Goal: Navigation & Orientation: Find specific page/section

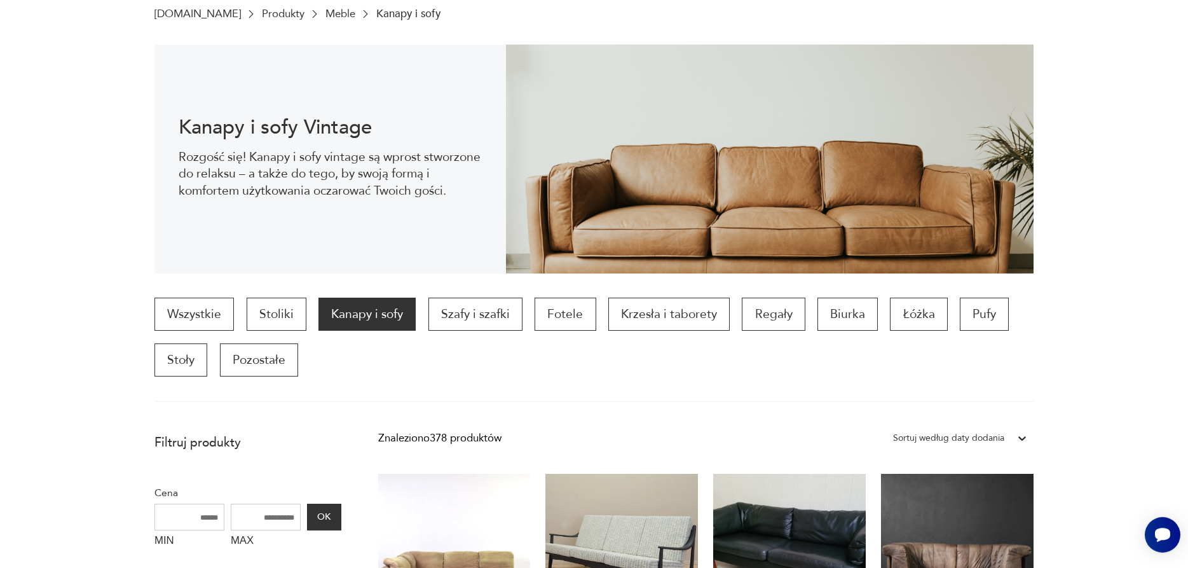
scroll to position [41, 0]
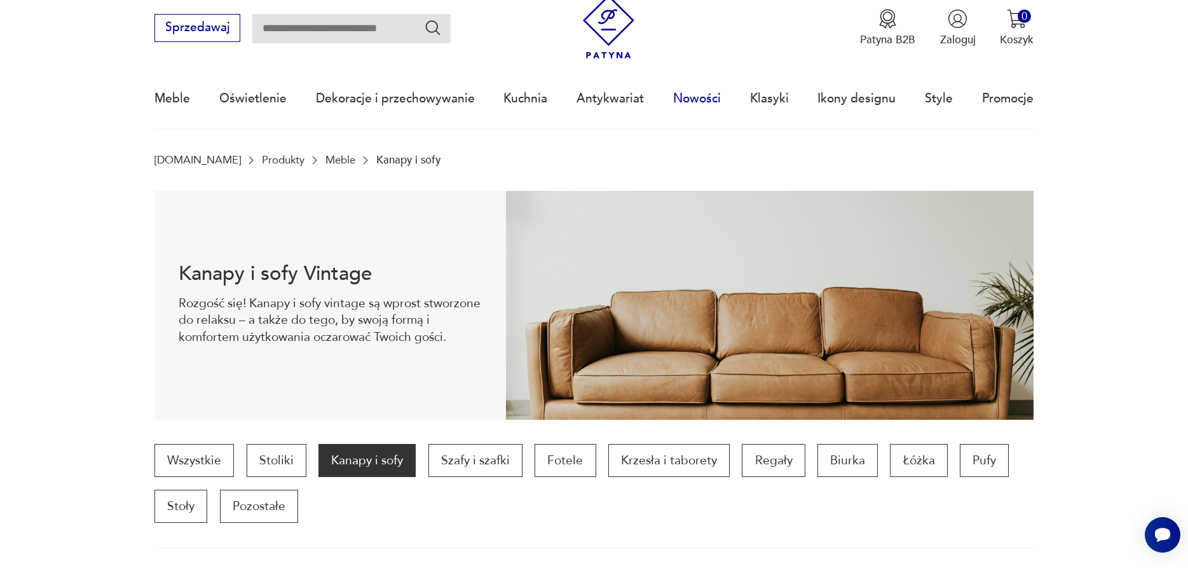
click at [692, 102] on link "Nowości" at bounding box center [697, 98] width 48 height 58
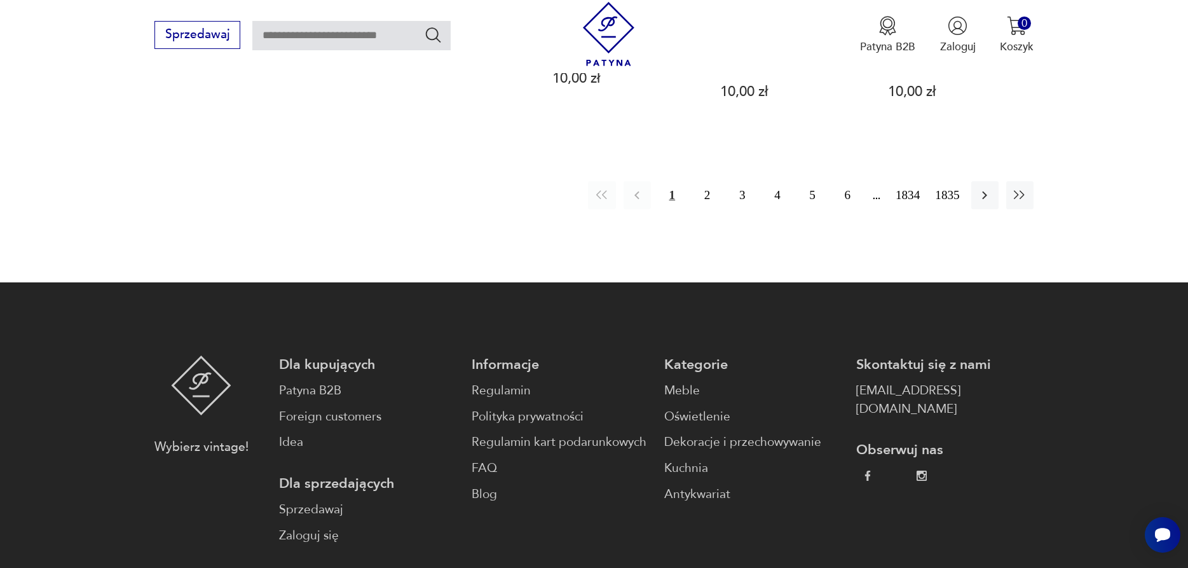
scroll to position [1513, 0]
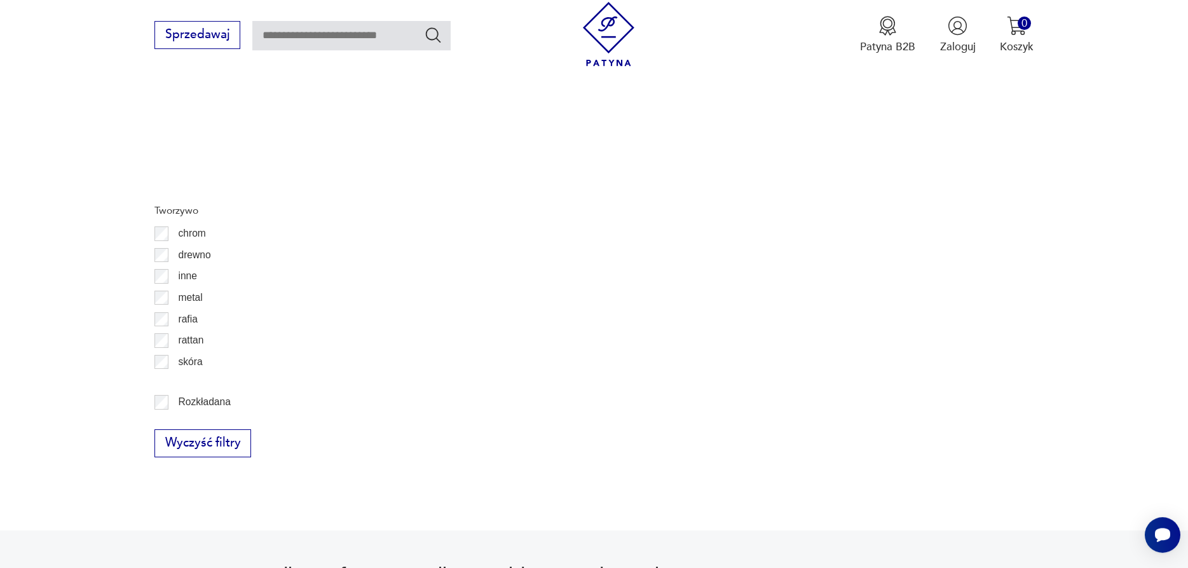
scroll to position [41, 0]
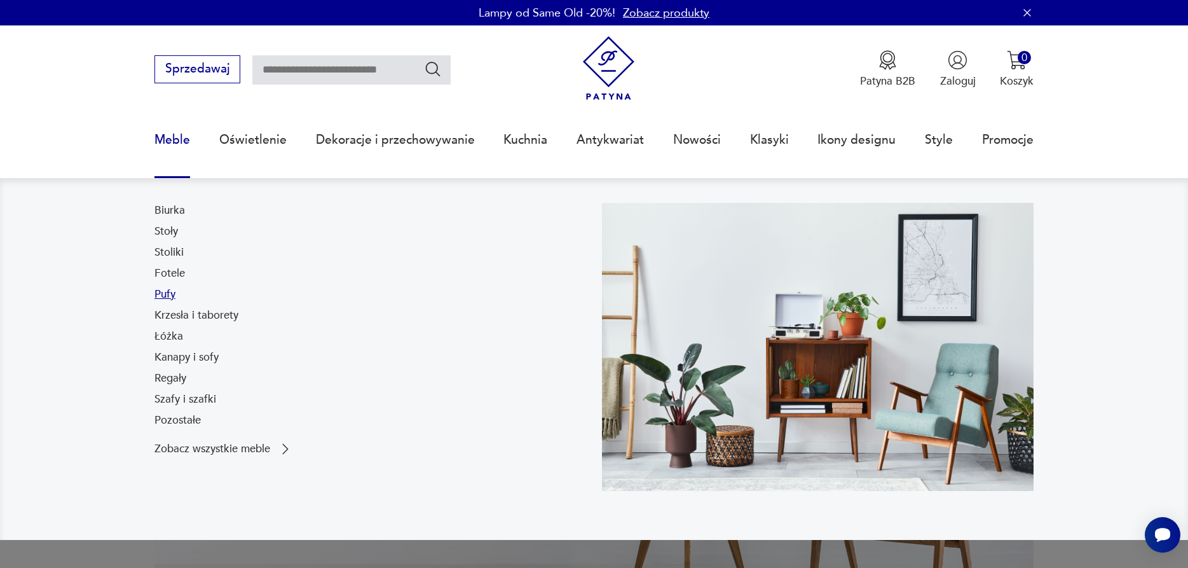
click at [165, 291] on link "Pufy" at bounding box center [165, 294] width 21 height 15
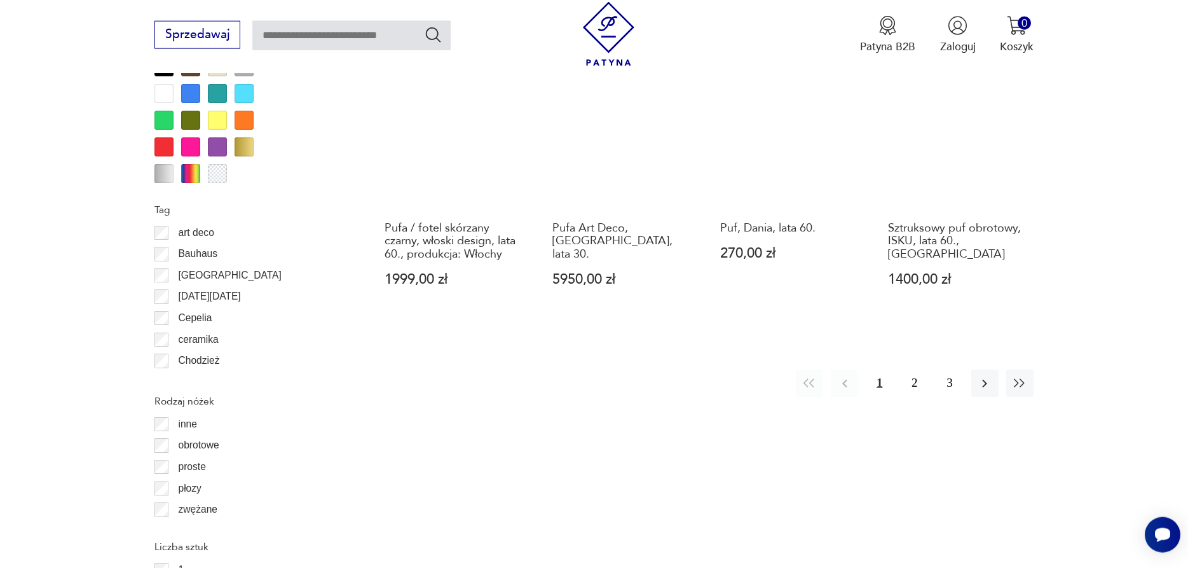
scroll to position [1468, 0]
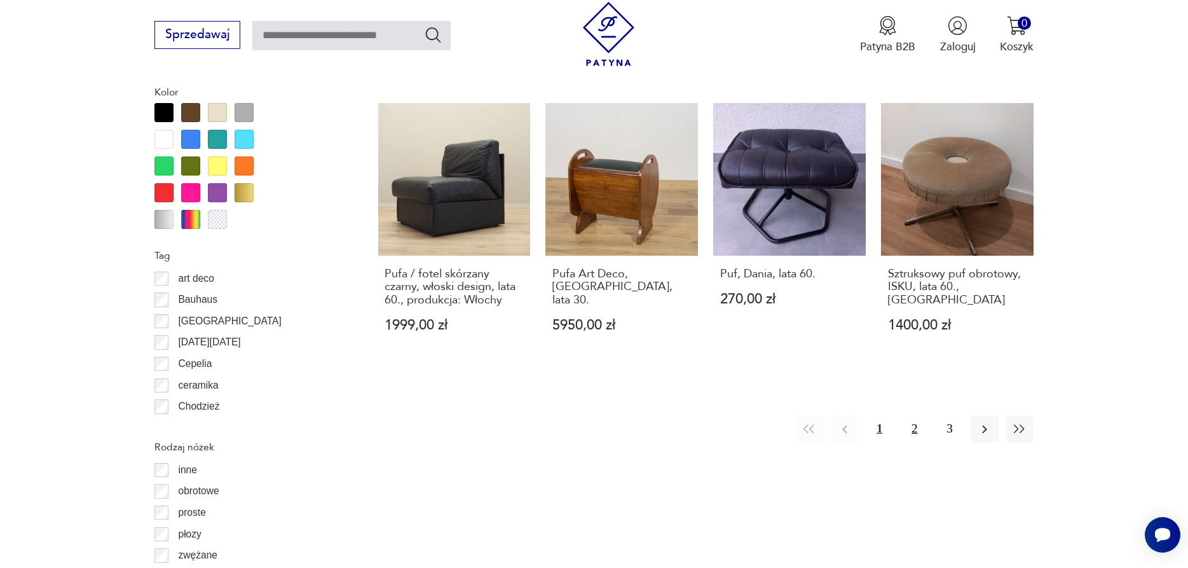
click at [913, 415] on button "2" at bounding box center [914, 428] width 27 height 27
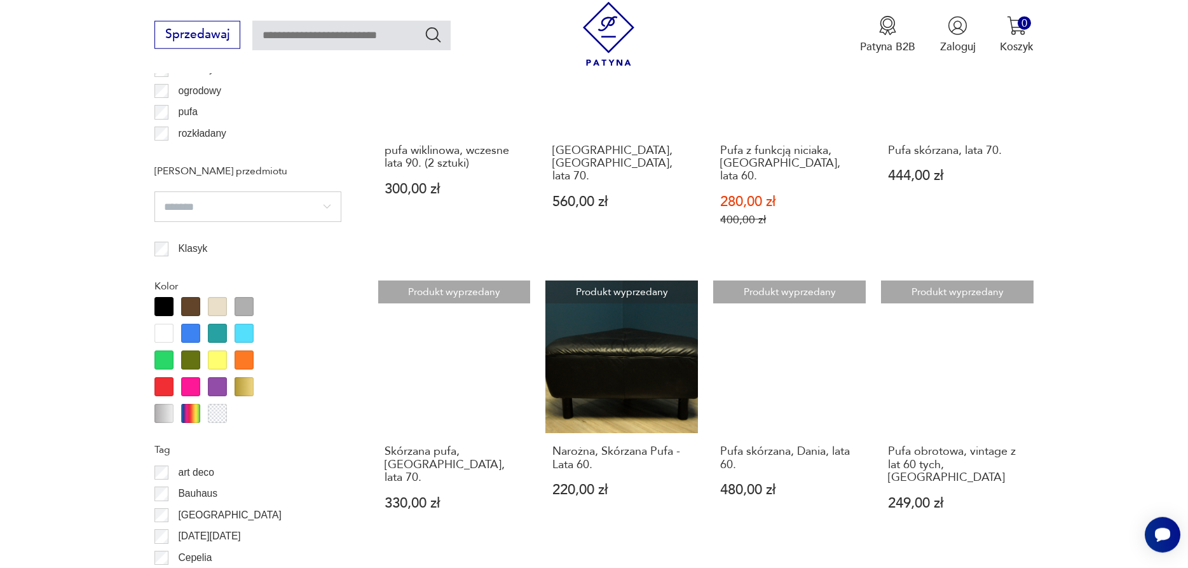
scroll to position [1209, 0]
